Goal: Information Seeking & Learning: Understand process/instructions

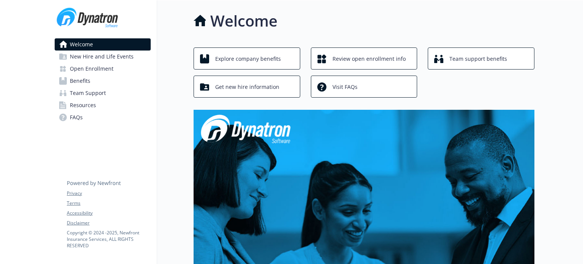
click at [105, 68] on span "Open Enrollment" at bounding box center [92, 69] width 44 height 12
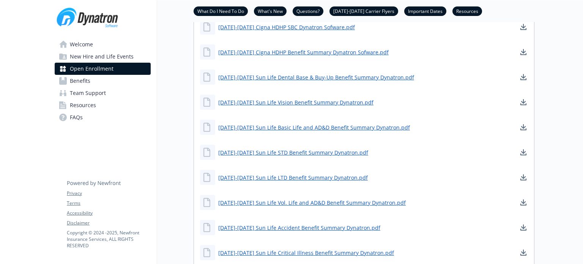
scroll to position [668, 0]
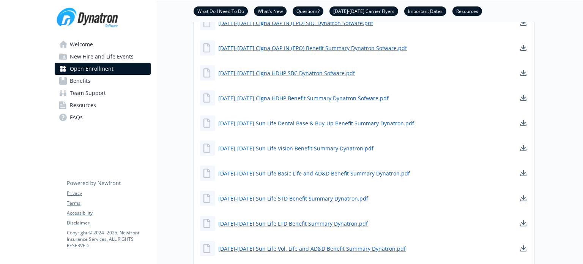
click at [226, 12] on link "What Do I Need To Do" at bounding box center [220, 10] width 54 height 7
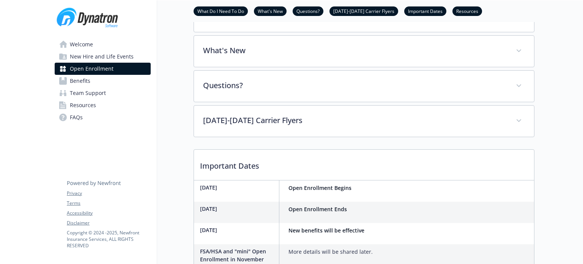
scroll to position [243, 6]
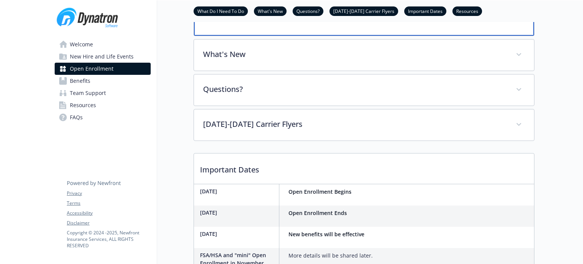
click at [241, 24] on p "What Do I Need To Do" at bounding box center [355, 18] width 302 height 11
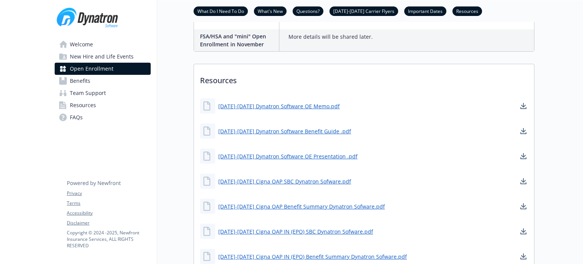
scroll to position [683, 6]
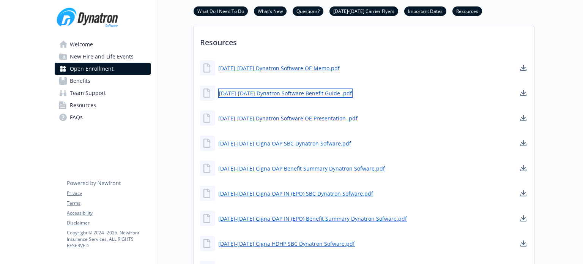
click at [275, 98] on link "[DATE]-[DATE] Dynatron Software Benefit Guide .pdf" at bounding box center [285, 92] width 134 height 9
